Goal: Manage account settings

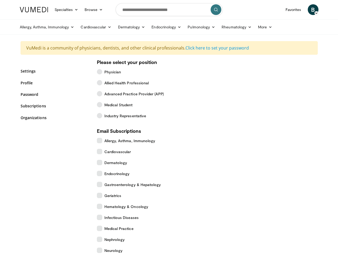
click at [53, 10] on link "Specialties" at bounding box center [66, 9] width 30 height 11
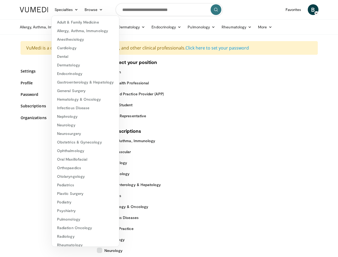
click at [81, 10] on link "Browse" at bounding box center [93, 9] width 25 height 11
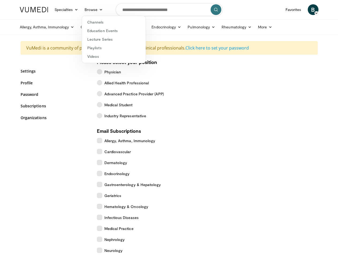
click at [319, 10] on span "B" at bounding box center [313, 9] width 11 height 11
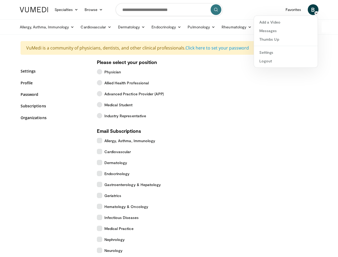
click at [33, 27] on link "Allergy, Asthma, Immunology" at bounding box center [47, 27] width 61 height 11
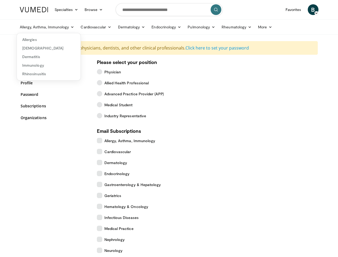
click at [82, 27] on link "Cardiovascular" at bounding box center [95, 27] width 37 height 11
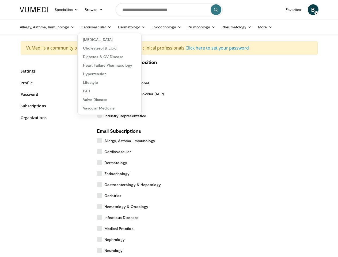
click at [118, 27] on link "Dermatology" at bounding box center [132, 27] width 34 height 11
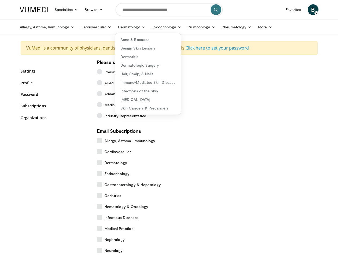
click at [153, 27] on link "Endocrinology" at bounding box center [166, 27] width 36 height 11
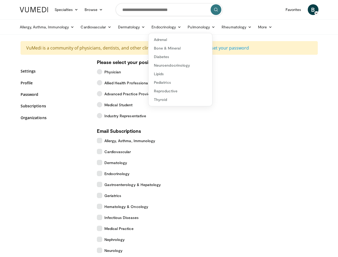
click at [188, 27] on link "Pulmonology" at bounding box center [202, 27] width 34 height 11
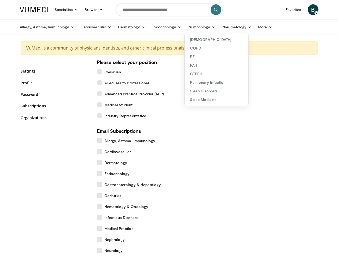
click at [223, 27] on link "Rheumatology" at bounding box center [237, 27] width 36 height 11
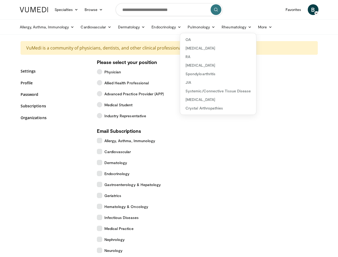
click at [255, 27] on link "More" at bounding box center [265, 27] width 21 height 11
